Goal: Task Accomplishment & Management: Manage account settings

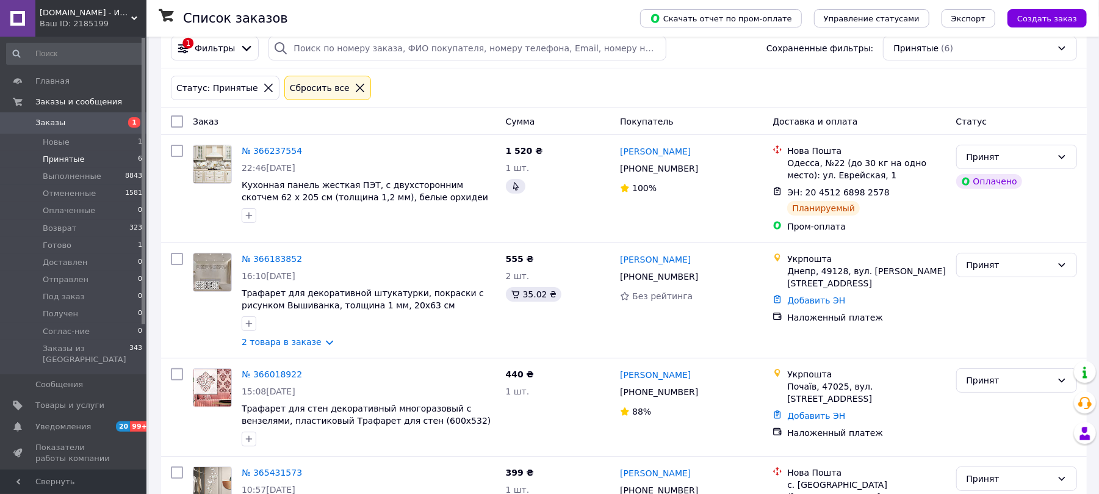
scroll to position [128, 0]
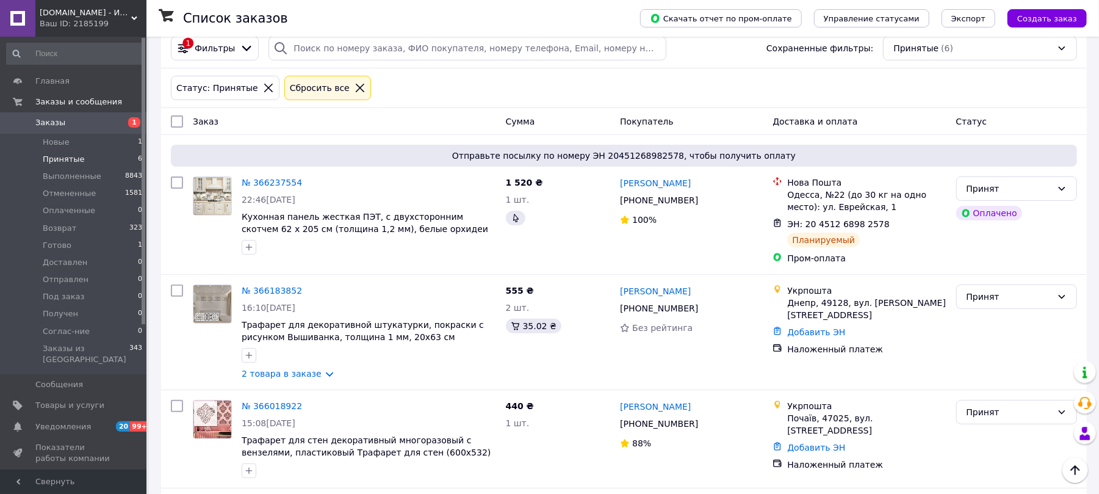
click at [355, 91] on icon at bounding box center [360, 87] width 11 height 11
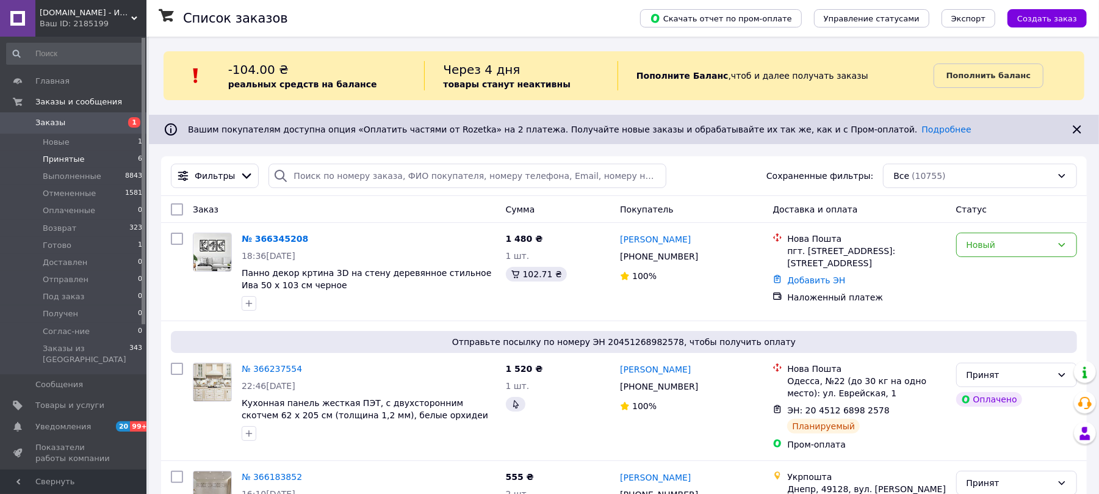
scroll to position [128, 0]
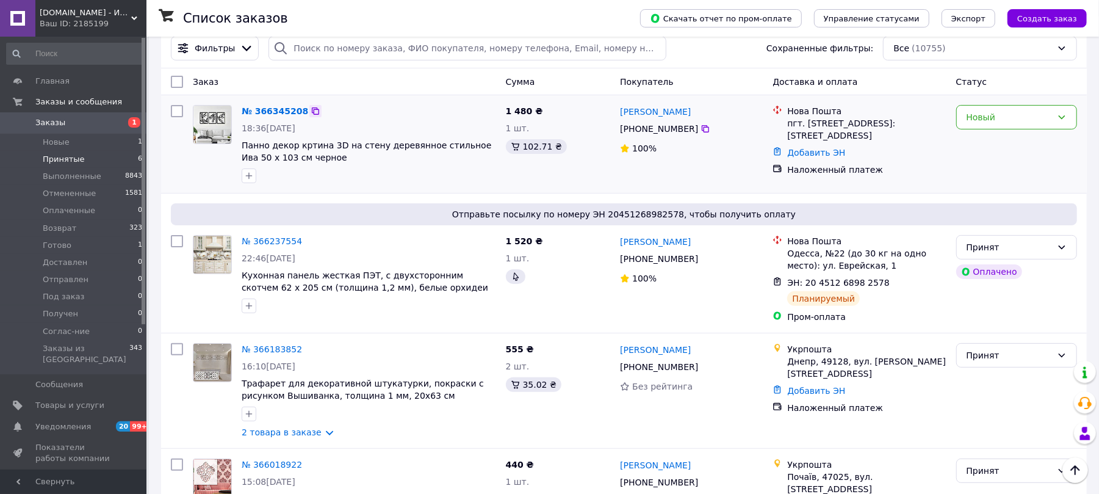
click at [312, 113] on icon at bounding box center [315, 110] width 7 height 7
click at [701, 129] on icon at bounding box center [706, 129] width 10 height 10
click at [1036, 123] on div "Новый" at bounding box center [1009, 116] width 85 height 13
click at [1002, 142] on li "Принят" at bounding box center [1017, 145] width 120 height 22
click at [284, 110] on link "№ 366345208" at bounding box center [272, 111] width 60 height 10
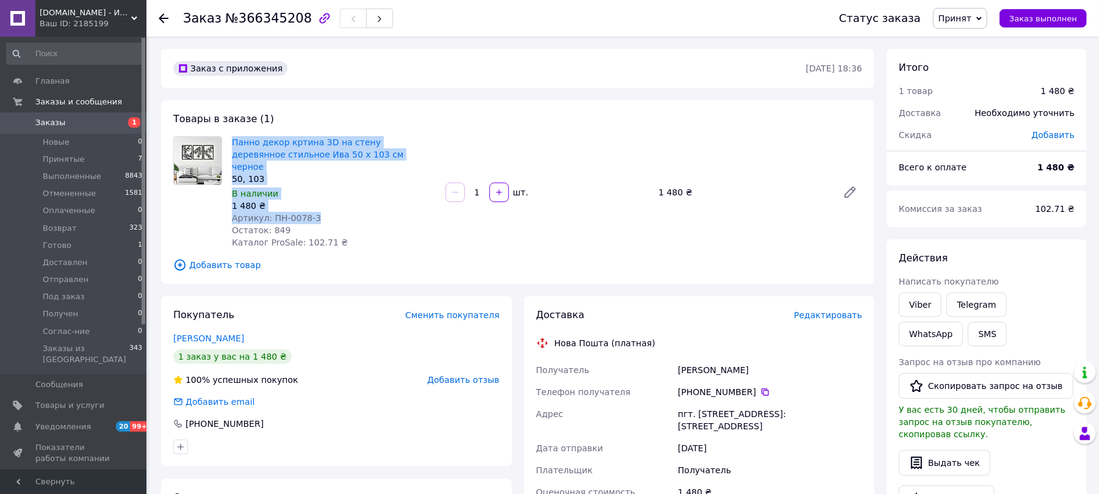
drag, startPoint x: 228, startPoint y: 137, endPoint x: 316, endPoint y: 201, distance: 108.4
click at [316, 201] on div "Панно декор кртина 3D на стену деревянное стильное Ива 50 х 103 см черное 50, 1…" at bounding box center [334, 192] width 214 height 117
copy div "Панно декор кртина 3D на стену деревянное стильное Ива 50 х 103 см черное 50, 1…"
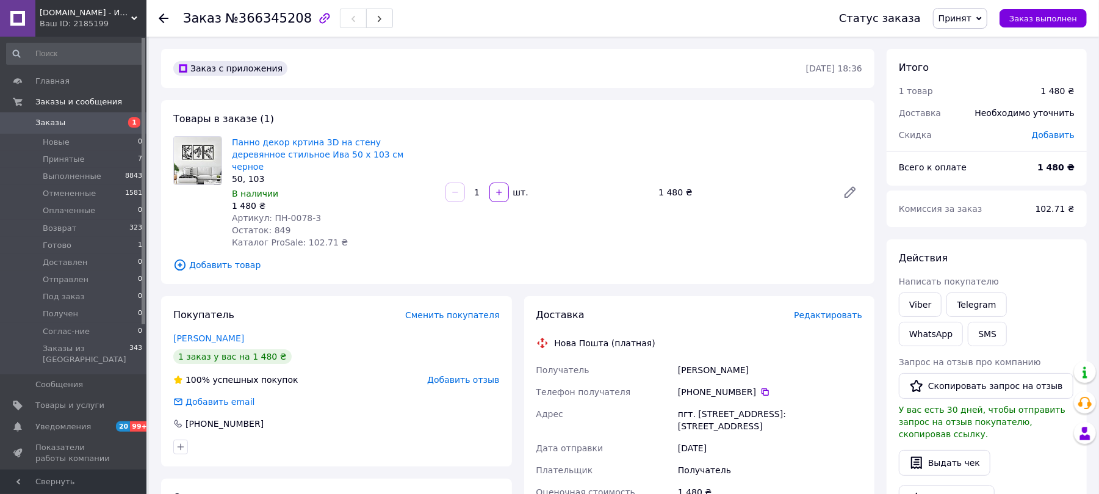
click at [164, 12] on div at bounding box center [164, 18] width 10 height 12
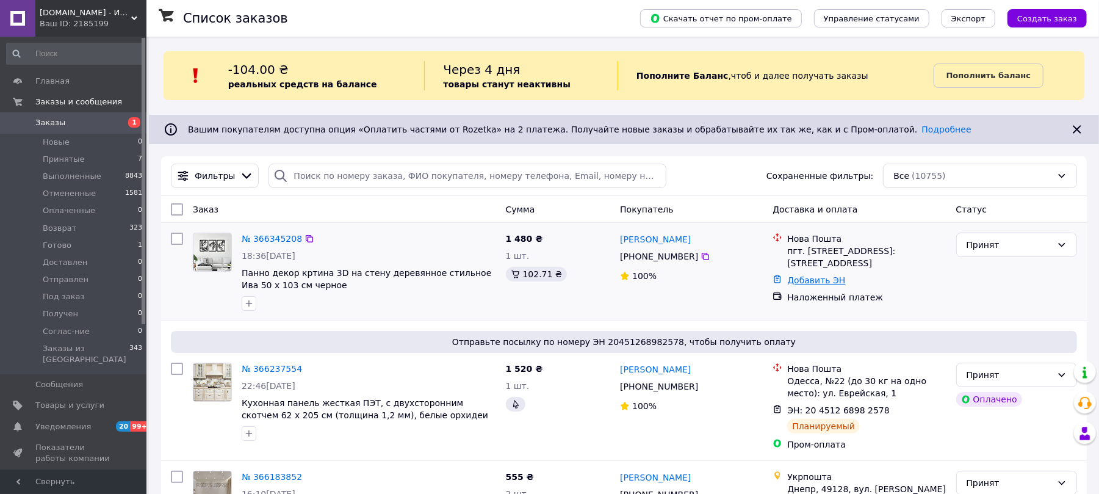
click at [814, 279] on link "Добавить ЭН" at bounding box center [816, 280] width 58 height 10
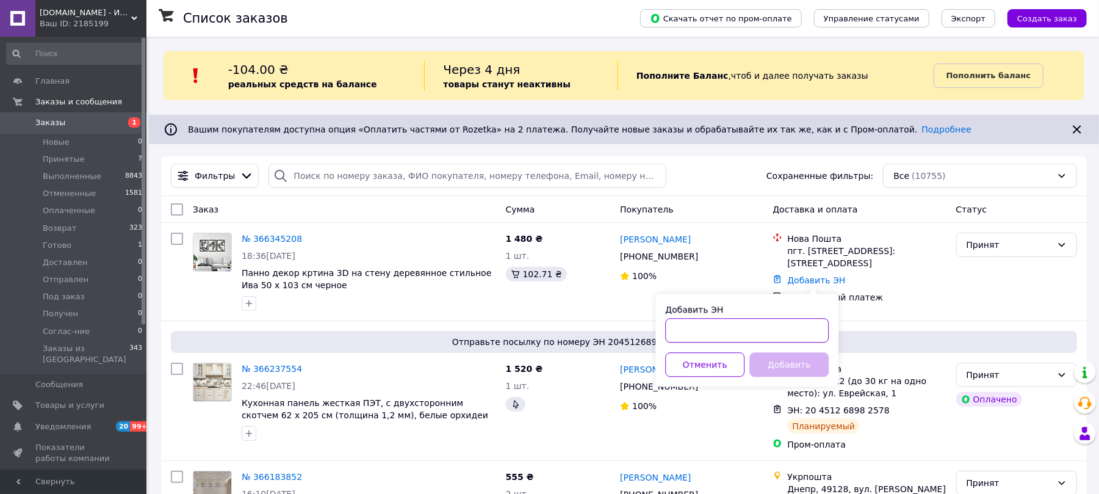
click at [704, 328] on input "Добавить ЭН" at bounding box center [747, 330] width 164 height 24
paste input "20451269239338"
type input "20451269239338"
click at [767, 366] on button "Добавить" at bounding box center [789, 364] width 79 height 24
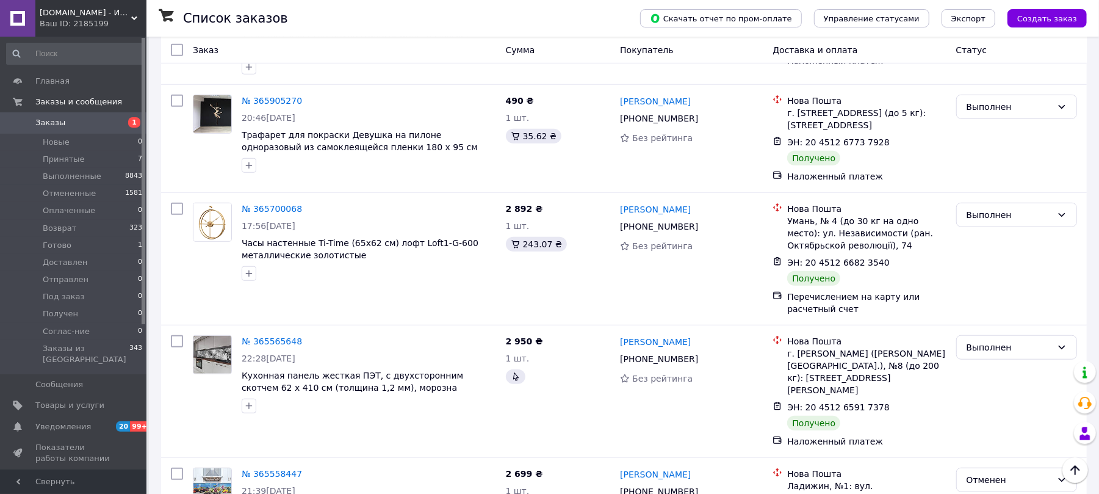
scroll to position [614, 0]
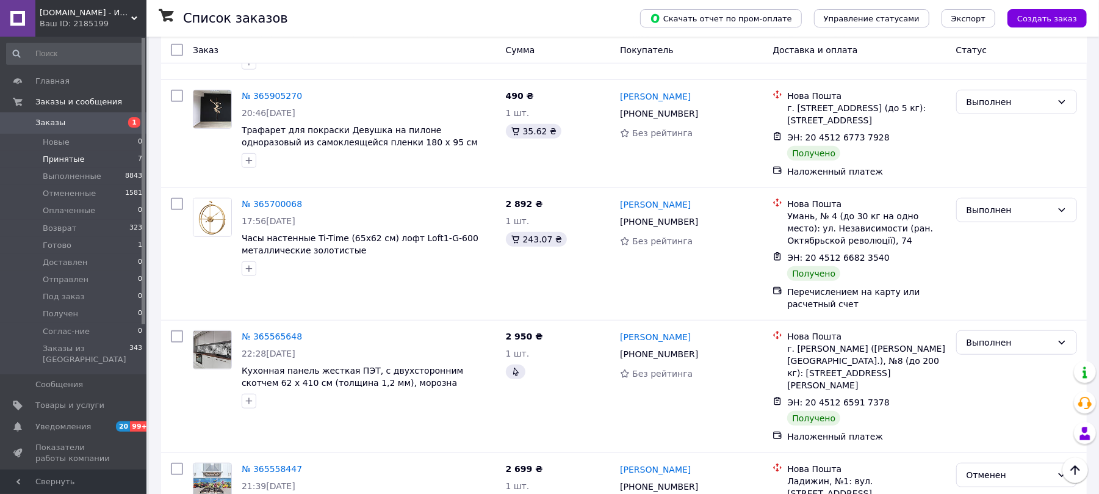
click at [85, 157] on li "Принятые 7" at bounding box center [75, 159] width 150 height 17
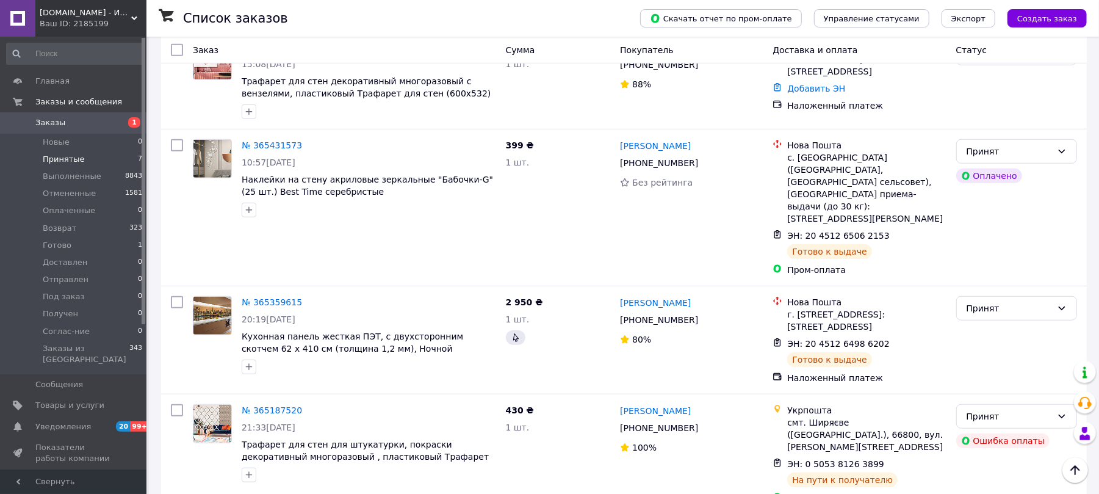
scroll to position [614, 0]
